Goal: Task Accomplishment & Management: Complete application form

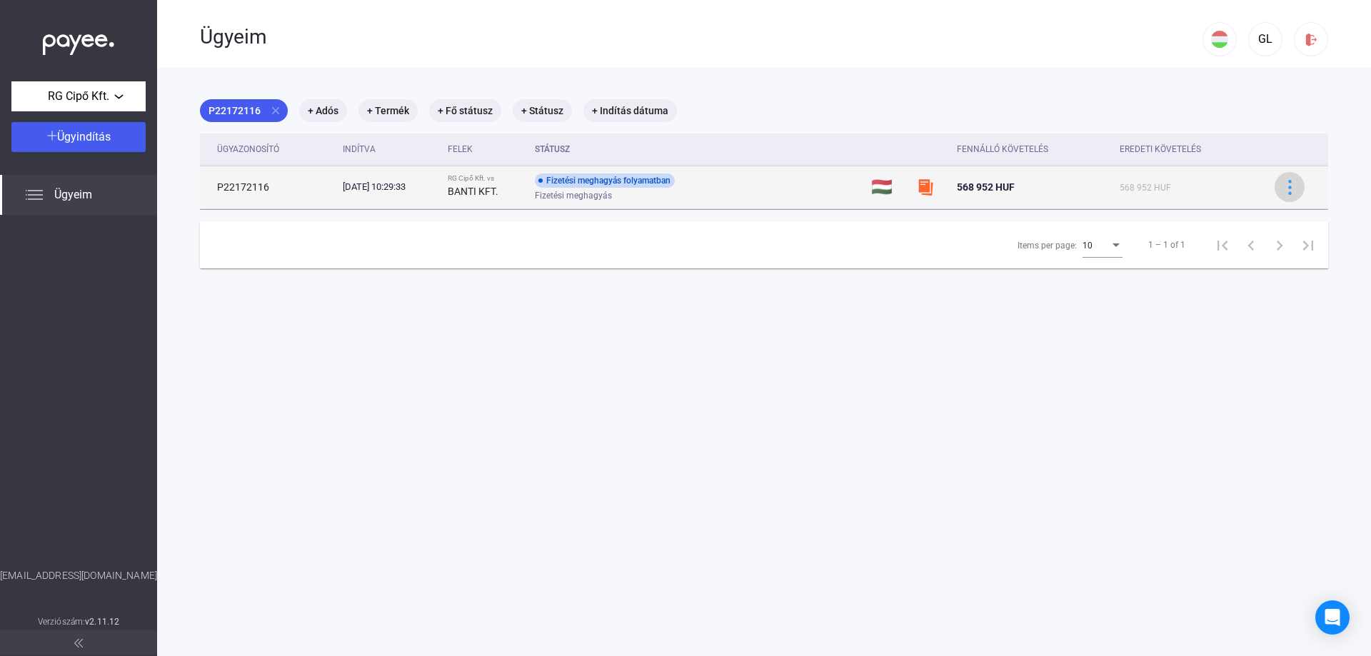
click at [1282, 190] on img at bounding box center [1289, 187] width 15 height 15
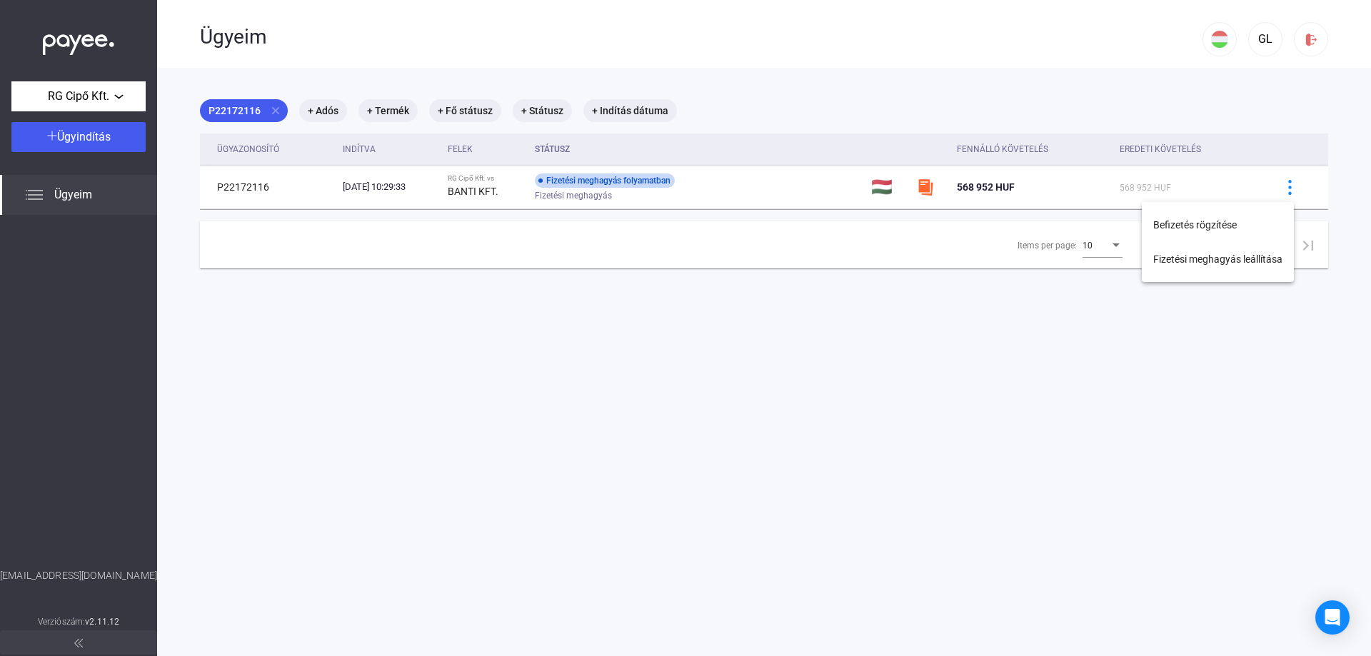
drag, startPoint x: 860, startPoint y: 386, endPoint x: 853, endPoint y: 379, distance: 10.1
click at [860, 386] on div at bounding box center [685, 328] width 1371 height 656
click at [328, 111] on mat-chip "+ Adós" at bounding box center [323, 110] width 48 height 23
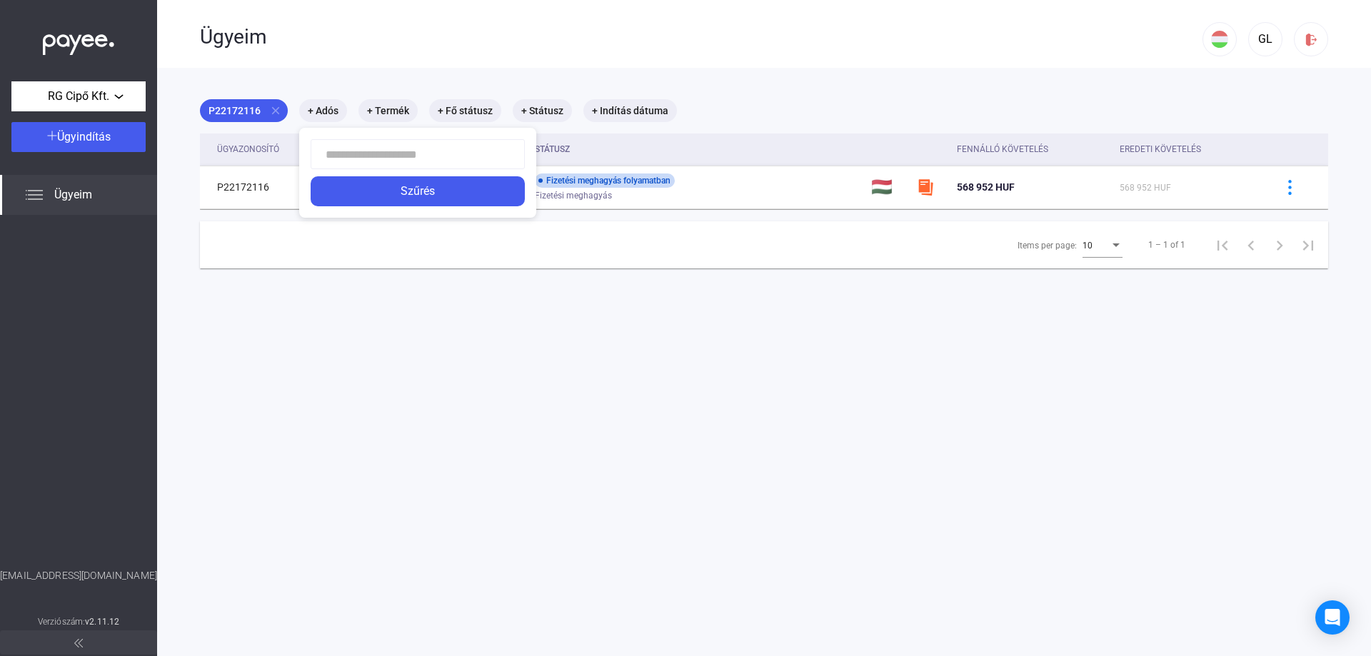
click at [447, 292] on div at bounding box center [685, 328] width 1371 height 656
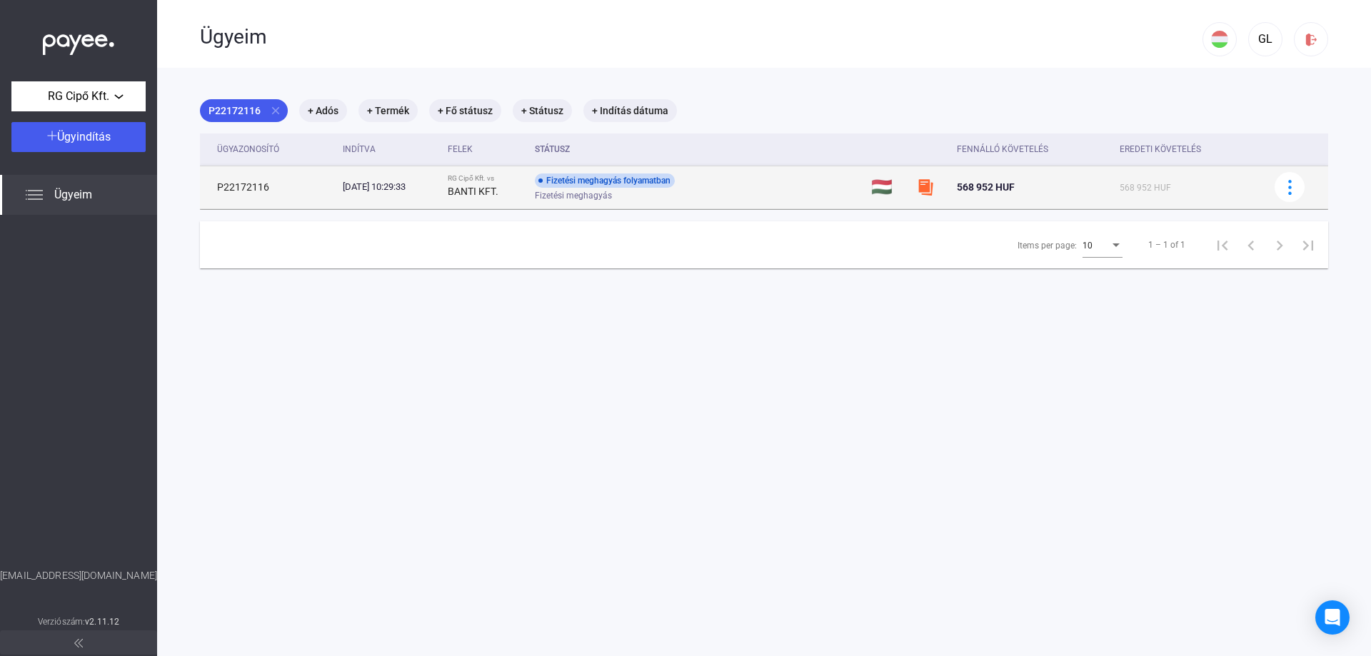
click at [590, 181] on div "Fizetési meghagyás folyamatban" at bounding box center [605, 180] width 140 height 14
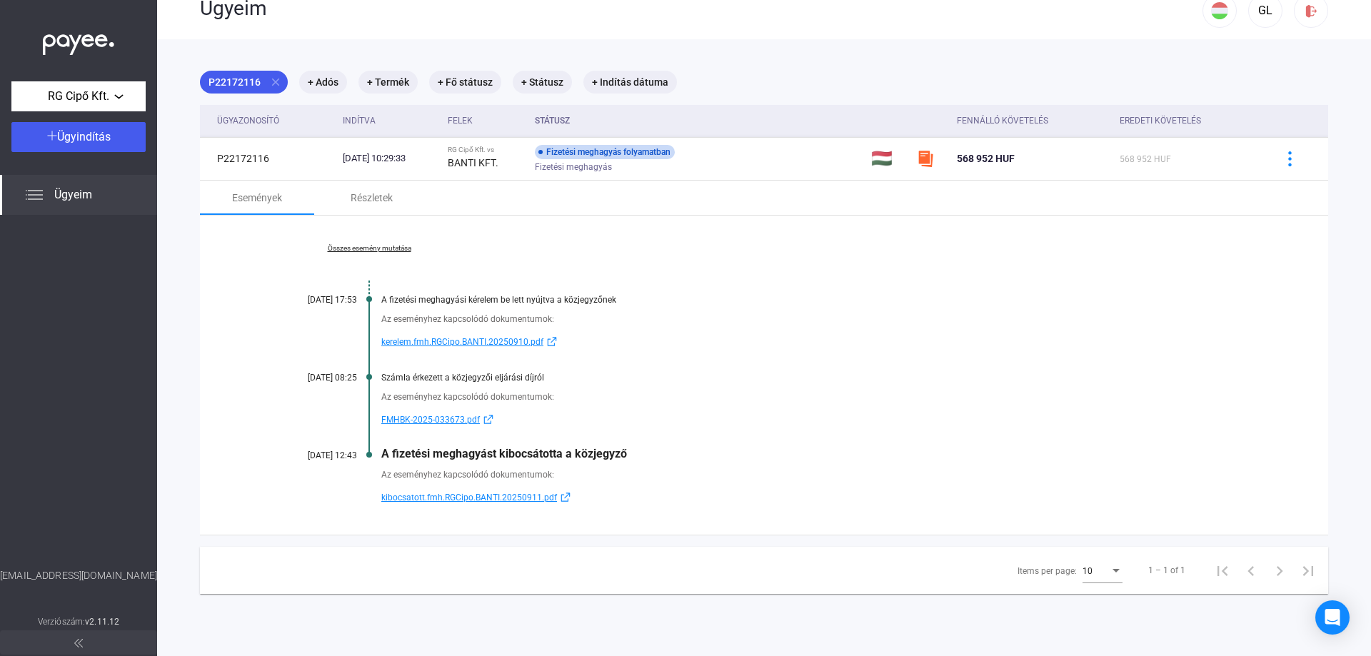
scroll to position [68, 0]
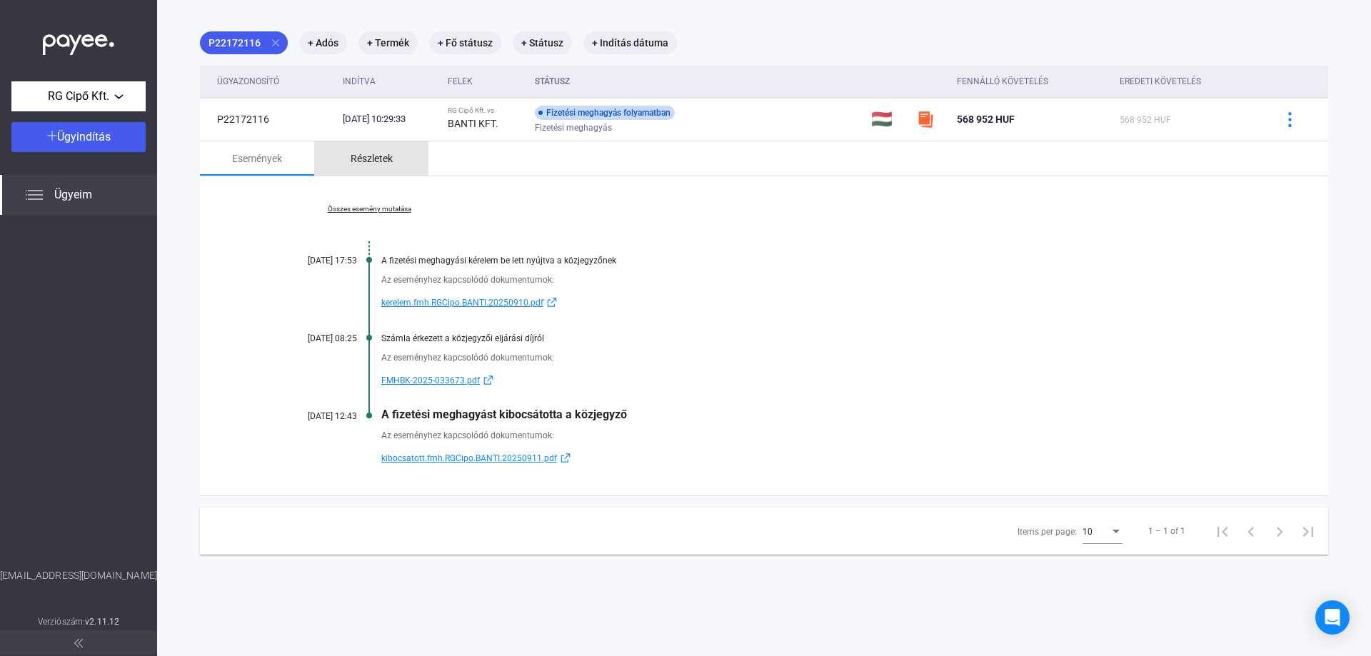
click at [371, 157] on div "Részletek" at bounding box center [372, 158] width 42 height 17
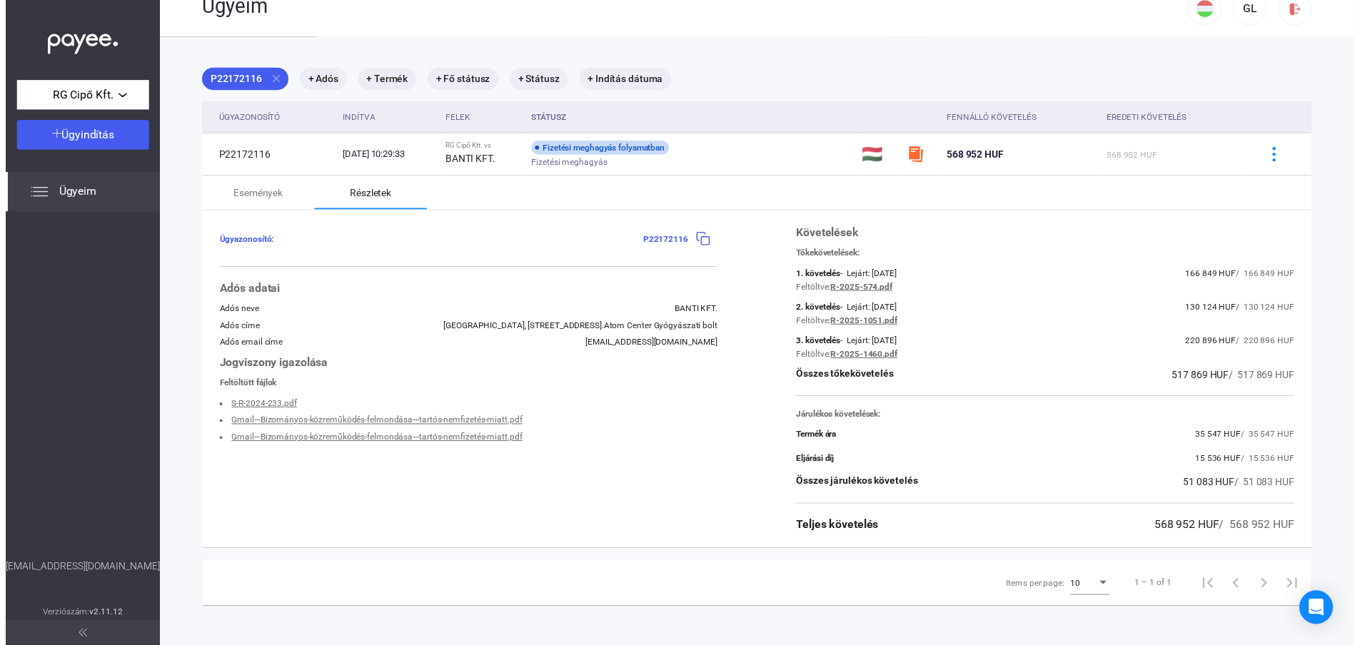
scroll to position [0, 0]
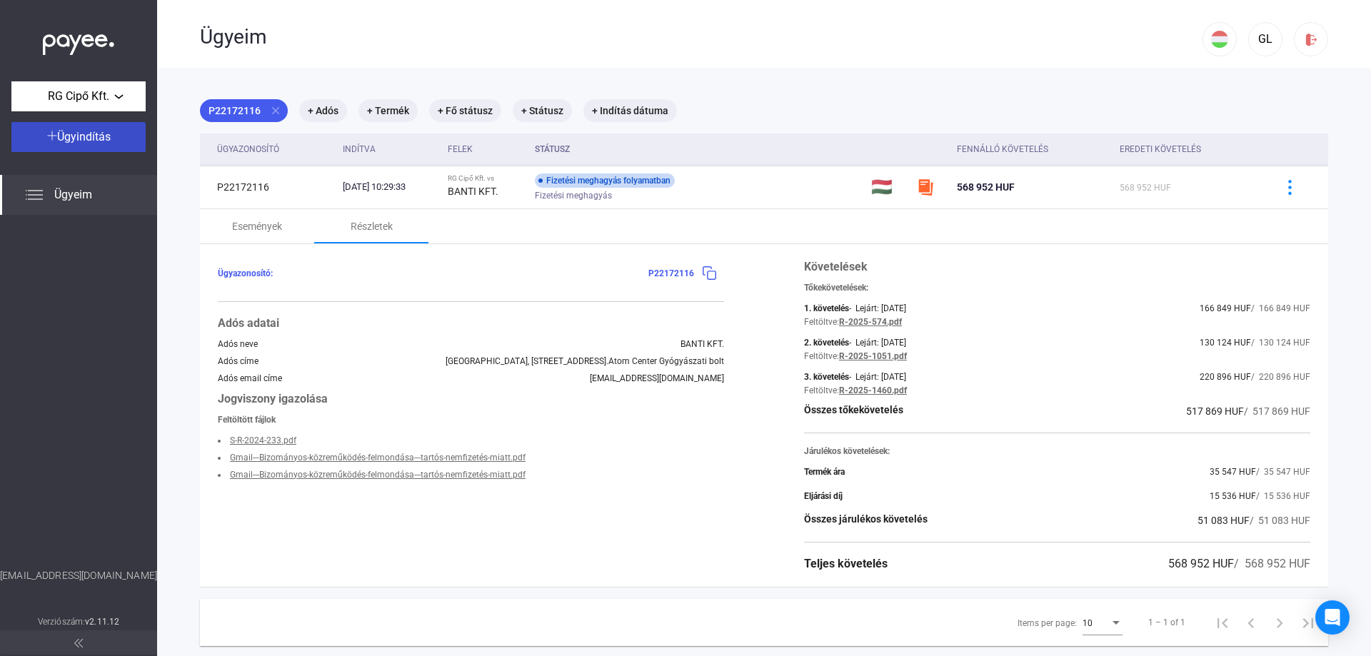
click at [86, 135] on span "Ügyindítás" at bounding box center [84, 137] width 54 height 14
